Goal: Information Seeking & Learning: Learn about a topic

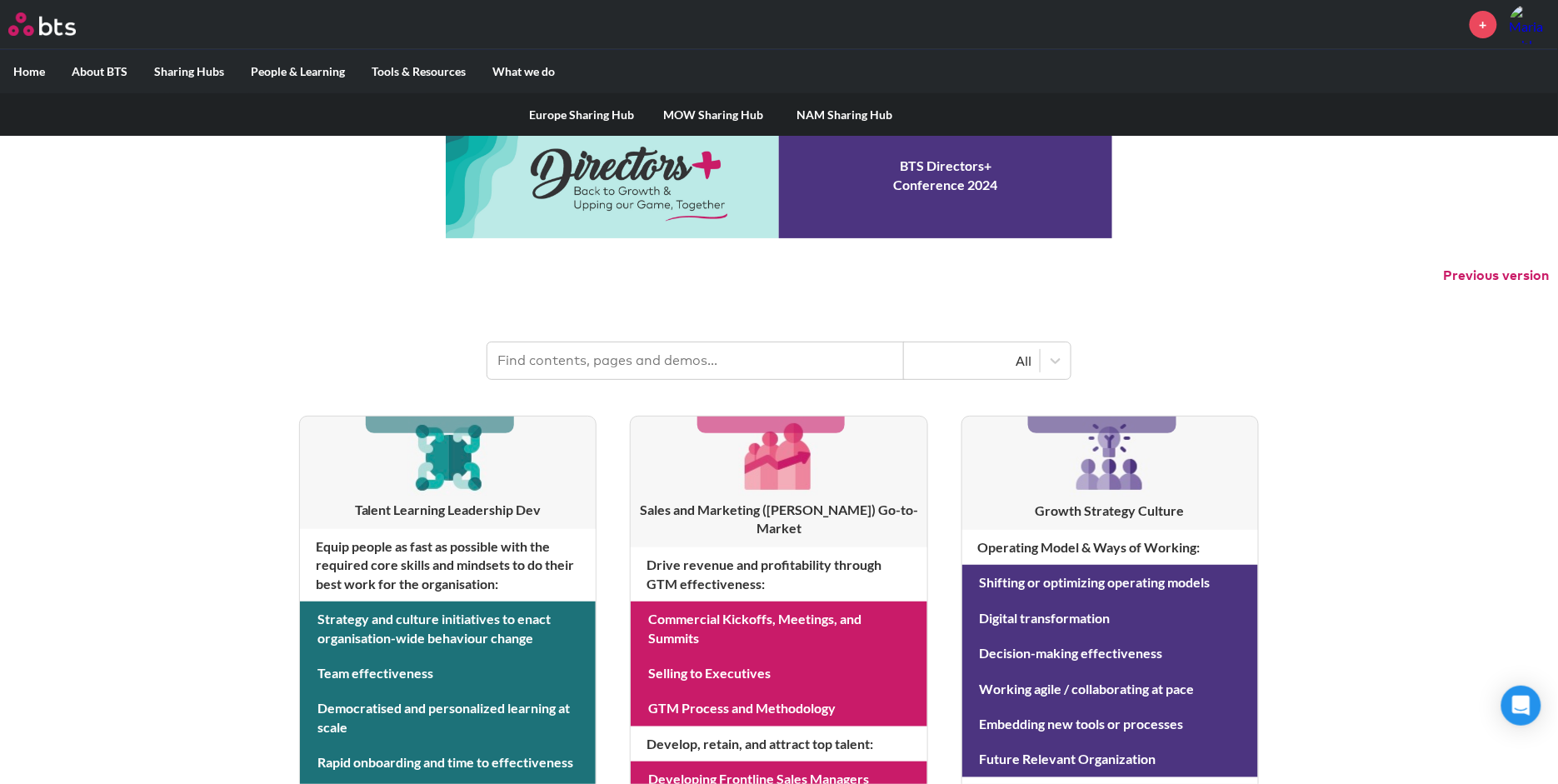
click at [212, 70] on label "Sharing Hubs" at bounding box center [189, 72] width 97 height 43
click at [0, 0] on input "Sharing Hubs" at bounding box center [0, 0] width 0 height 0
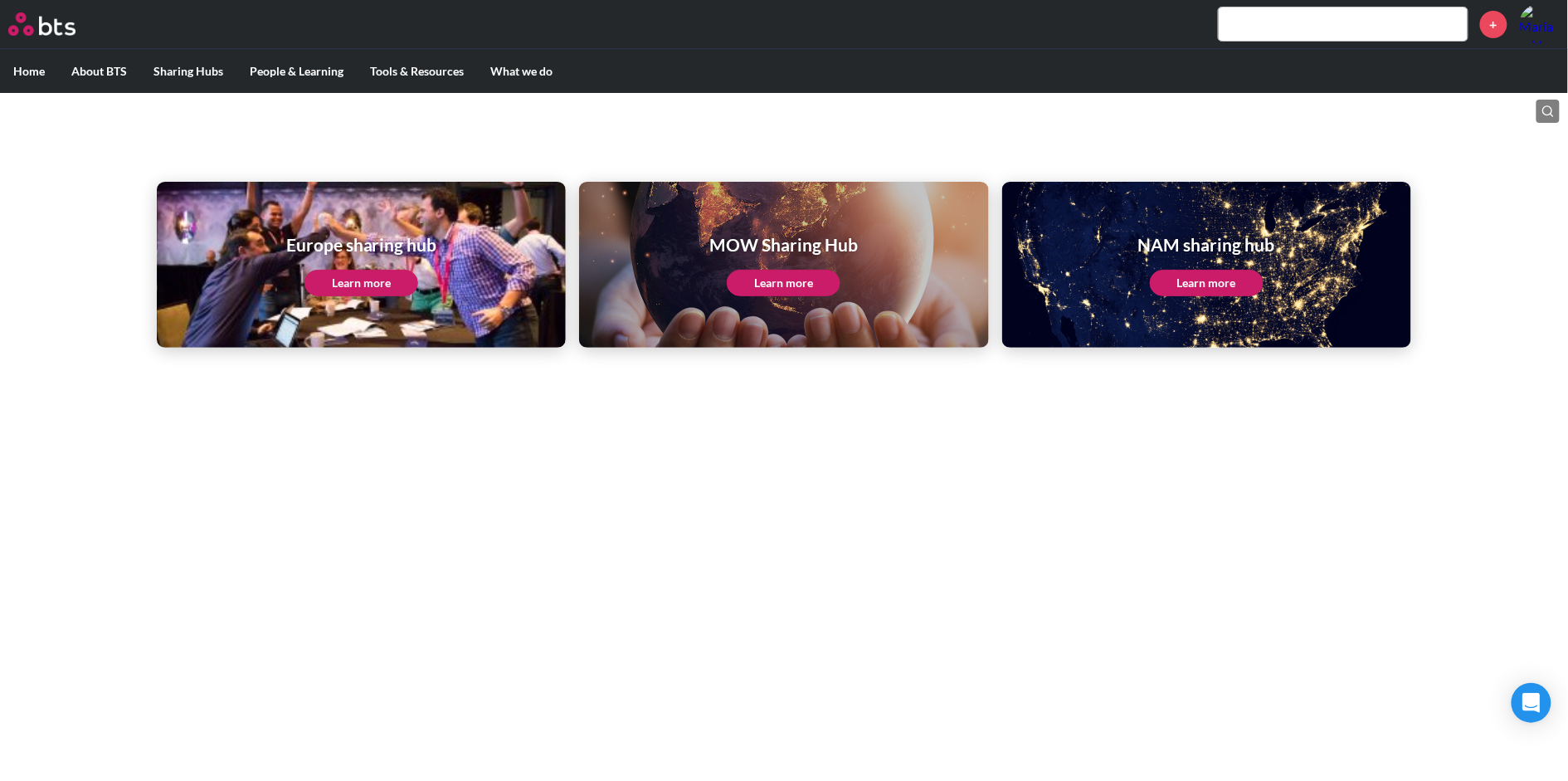
click at [780, 273] on link "Learn more" at bounding box center [784, 283] width 113 height 27
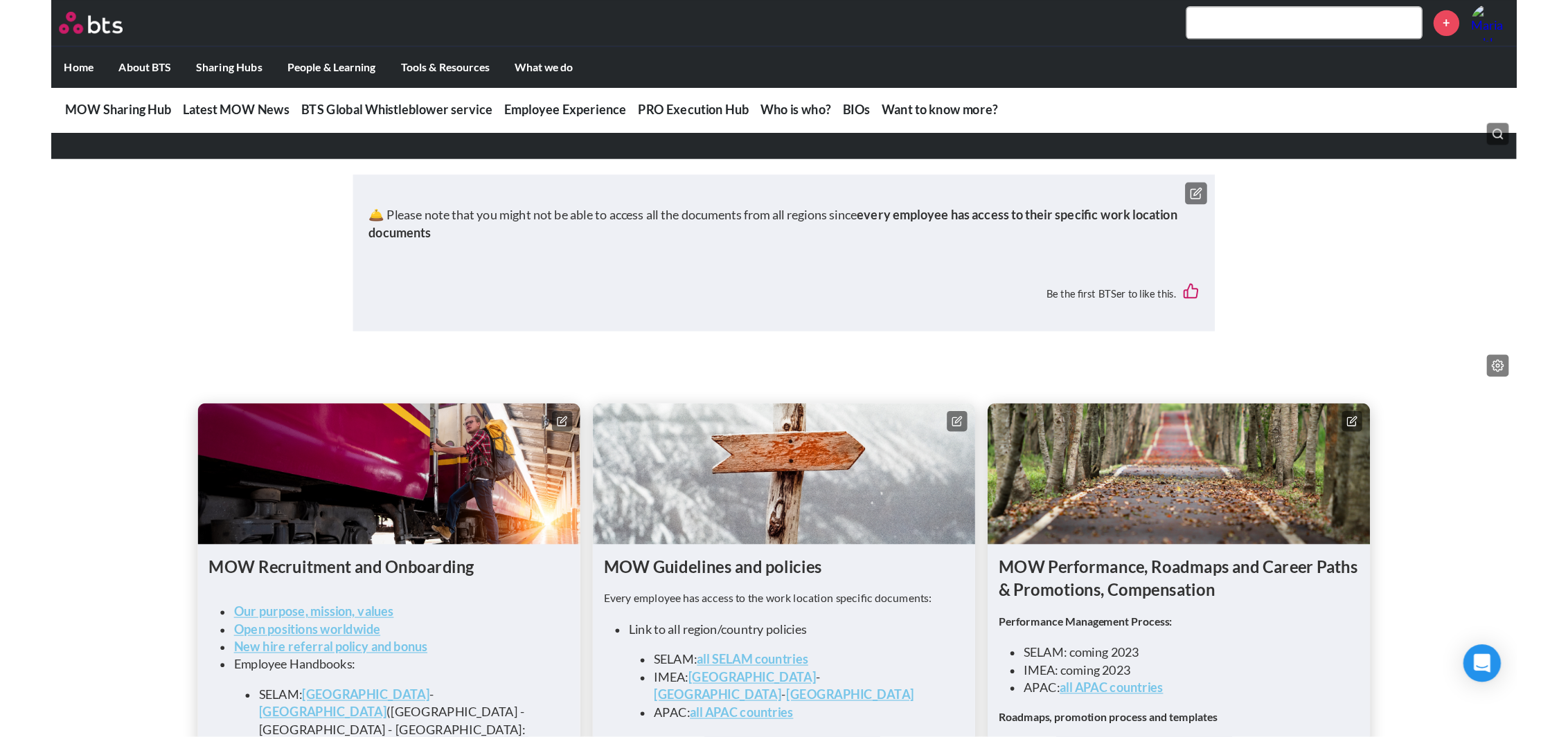
scroll to position [1128, 0]
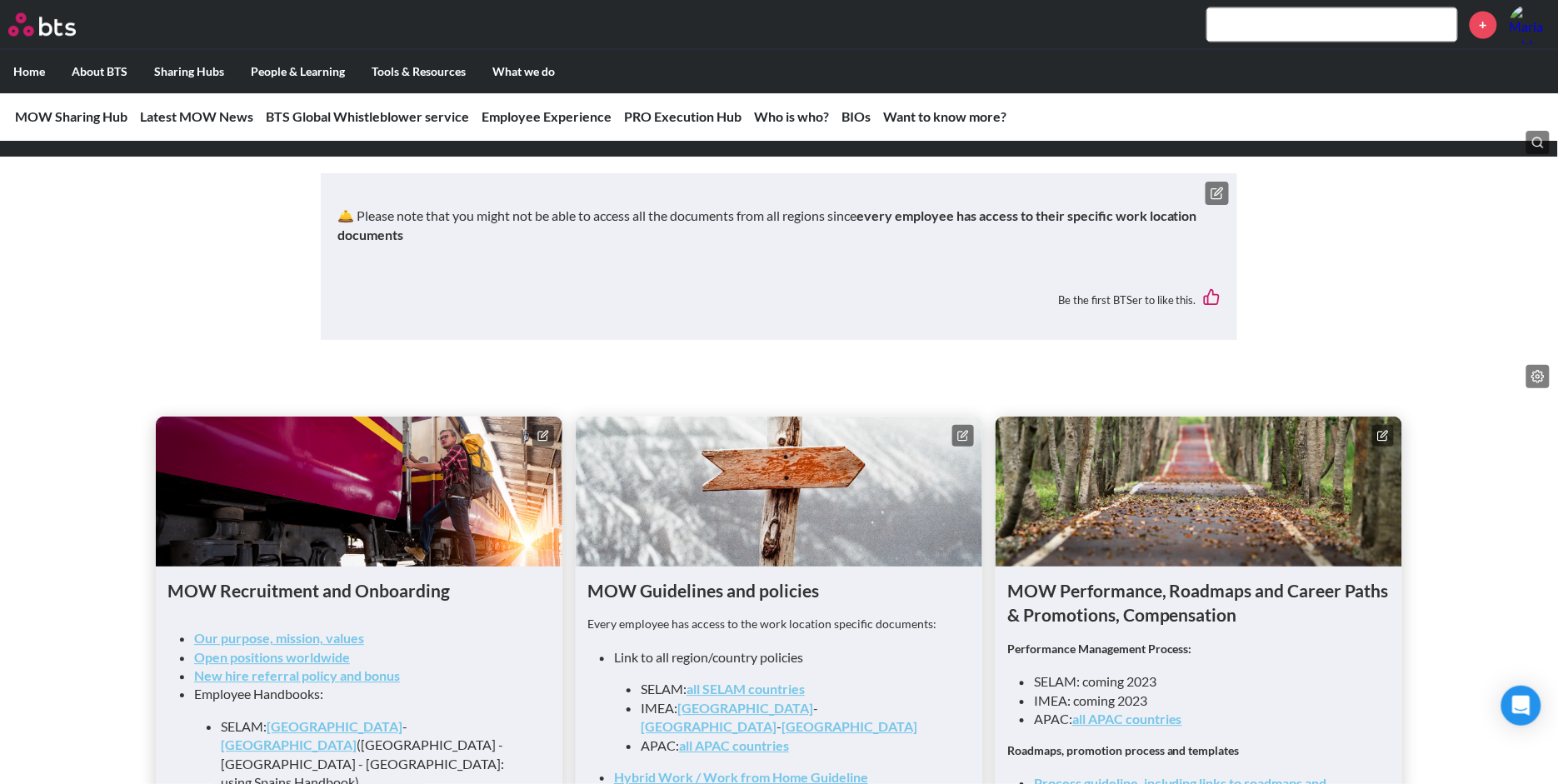
click at [743, 680] on link "all SELAM countries" at bounding box center [745, 688] width 119 height 16
click at [671, 769] on link "Hybrid Work / Work from Home Guideline" at bounding box center [741, 777] width 254 height 16
